Goal: Complete application form

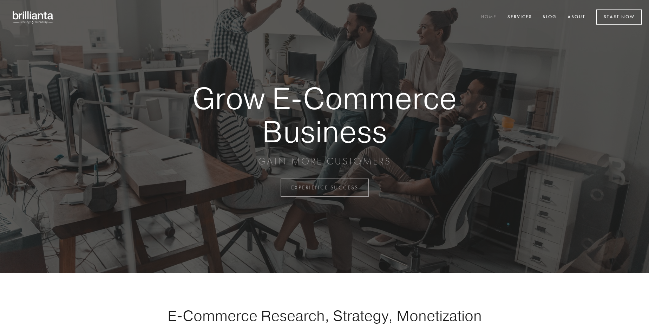
scroll to position [1840, 0]
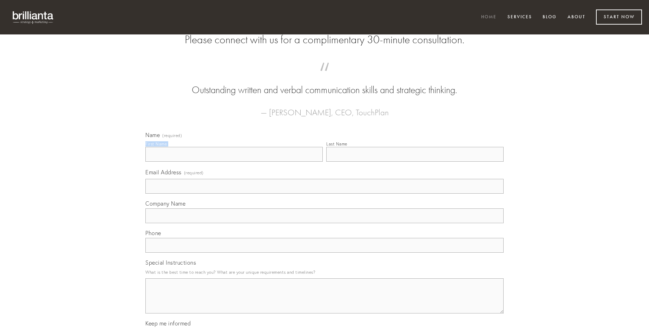
type input "[PERSON_NAME]"
click at [415, 161] on input "Last Name" at bounding box center [414, 154] width 177 height 15
type input "[PERSON_NAME]"
click at [324, 193] on input "Email Address (required)" at bounding box center [324, 186] width 358 height 15
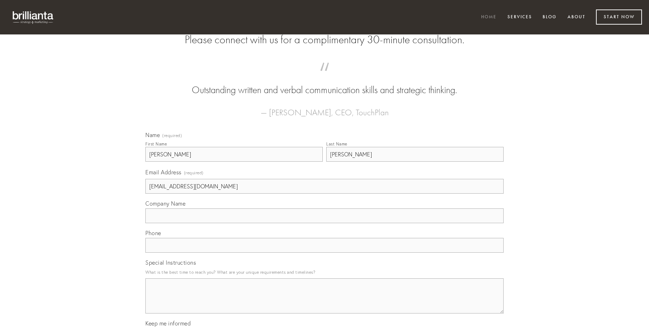
type input "[EMAIL_ADDRESS][DOMAIN_NAME]"
click at [324, 223] on input "Company Name" at bounding box center [324, 215] width 358 height 15
type input "termes"
click at [324, 252] on input "text" at bounding box center [324, 245] width 358 height 15
click at [324, 302] on textarea "Special Instructions" at bounding box center [324, 295] width 358 height 35
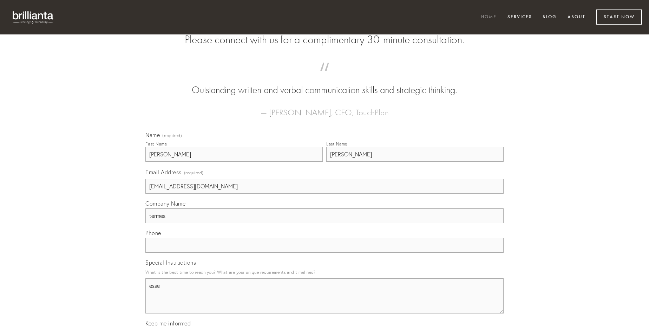
type textarea "esse"
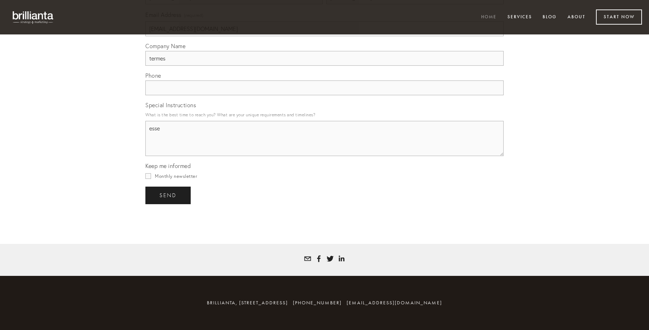
click at [168, 195] on span "send" at bounding box center [167, 195] width 17 height 6
